Goal: Find specific page/section: Find specific page/section

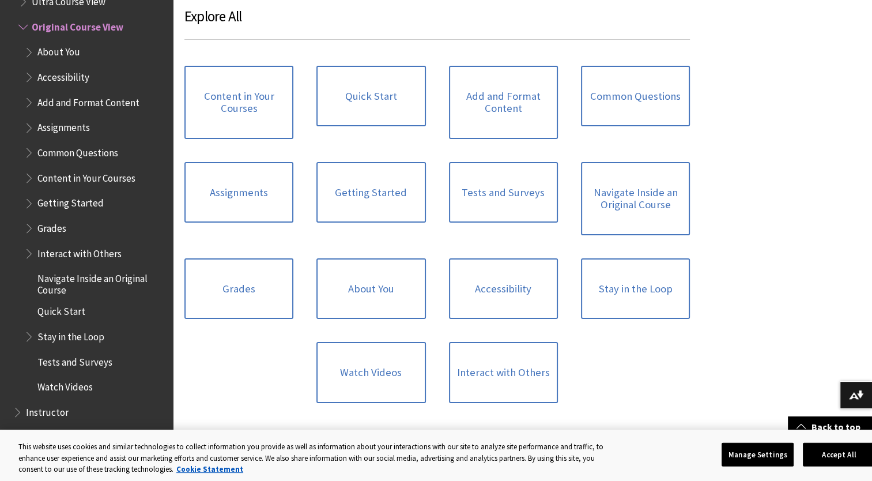
scroll to position [1107, 0]
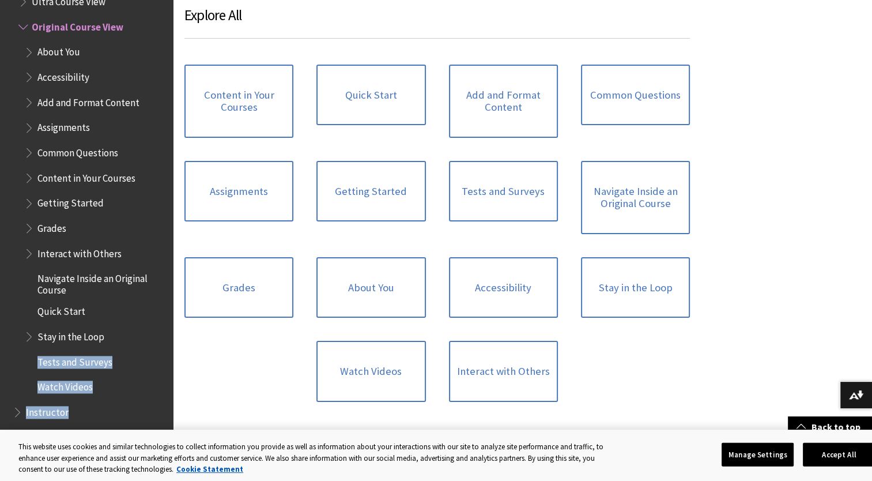
drag, startPoint x: 161, startPoint y: 327, endPoint x: 160, endPoint y: 409, distance: 81.3
click at [160, 409] on div "All Products Playlists Playlists Ally Ally for LMS Ally for Websites Ally Ally …" at bounding box center [86, 240] width 173 height 481
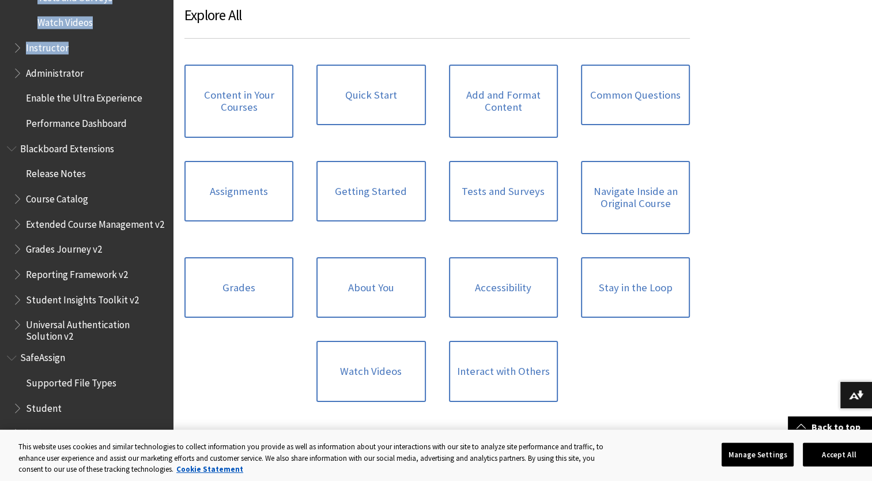
scroll to position [1709, 0]
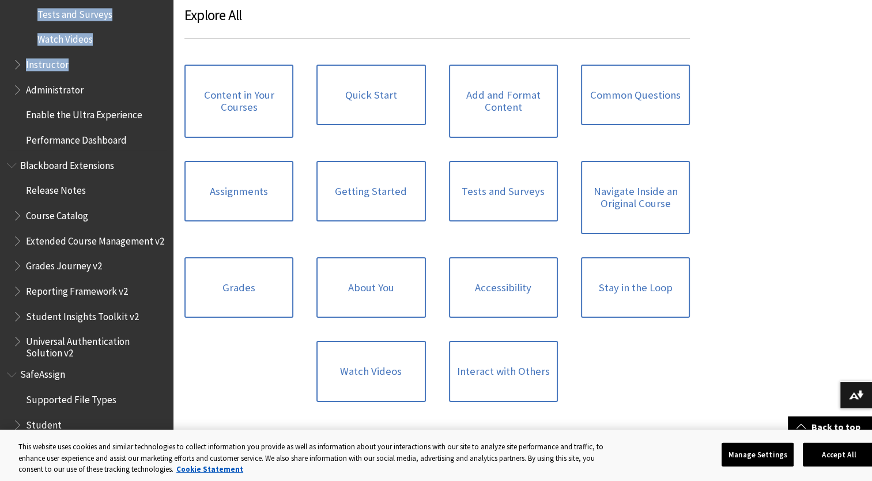
click at [51, 67] on span "Instructor" at bounding box center [47, 63] width 43 height 16
click at [14, 65] on span "Book outline for Blackboard Learn Help" at bounding box center [19, 62] width 12 height 14
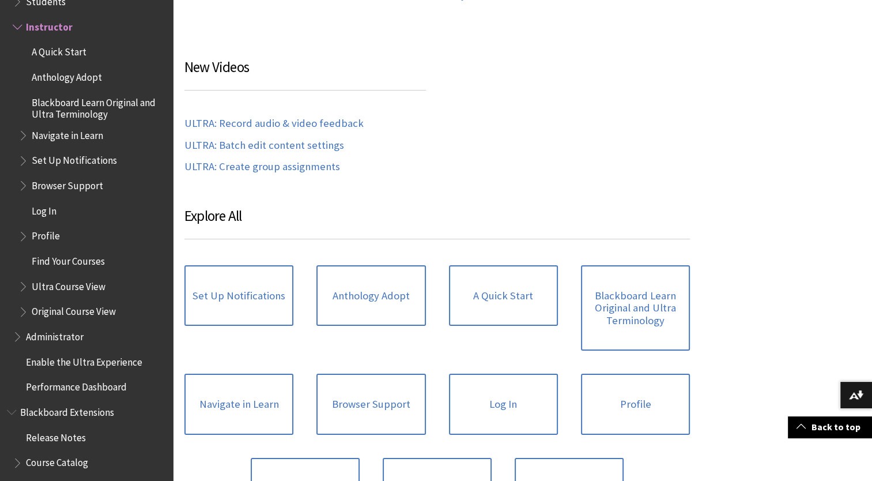
scroll to position [553, 0]
